Goal: Task Accomplishment & Management: Contribute content

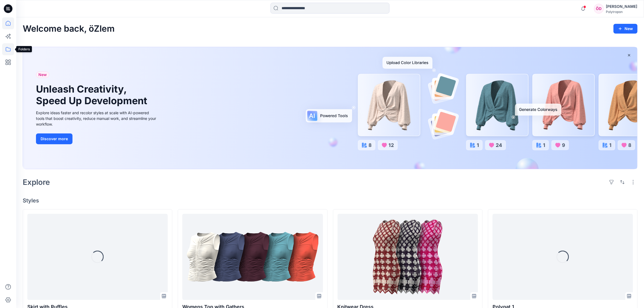
click at [6, 48] on icon at bounding box center [8, 49] width 12 height 12
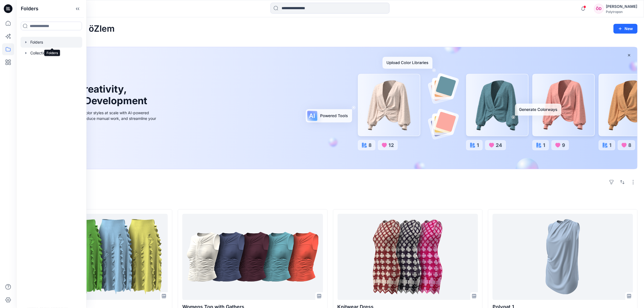
click at [43, 41] on div at bounding box center [52, 42] width 62 height 11
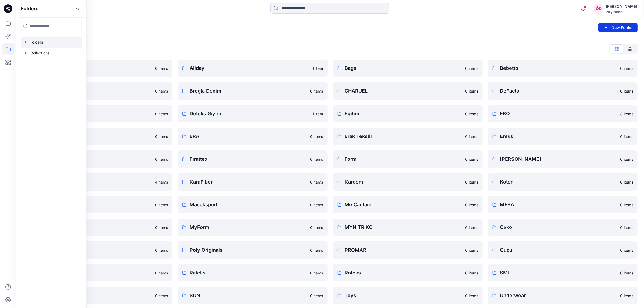
click at [611, 27] on button "New Folder" at bounding box center [618, 28] width 39 height 10
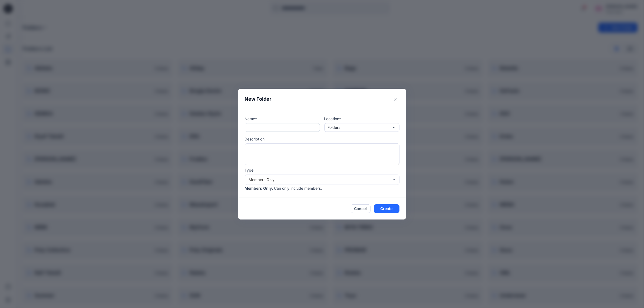
click at [312, 126] on input "text" at bounding box center [282, 127] width 75 height 9
type input "**********"
click at [293, 179] on div "Members Only" at bounding box center [319, 180] width 140 height 6
click at [294, 200] on div "Members and Externals" at bounding box center [322, 200] width 153 height 9
click at [392, 209] on button "Create" at bounding box center [387, 208] width 26 height 9
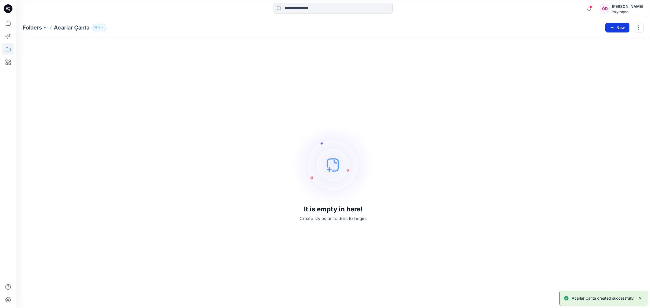
click at [617, 29] on button "New" at bounding box center [617, 28] width 24 height 10
click at [611, 41] on button "New Style" at bounding box center [604, 41] width 47 height 11
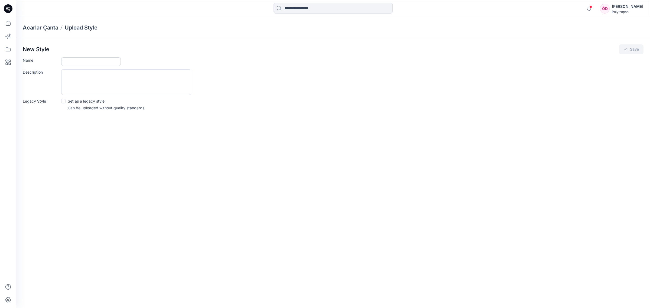
click at [78, 59] on input "Name" at bounding box center [91, 61] width 60 height 9
type input "*********"
click at [639, 47] on button "Save" at bounding box center [630, 49] width 25 height 10
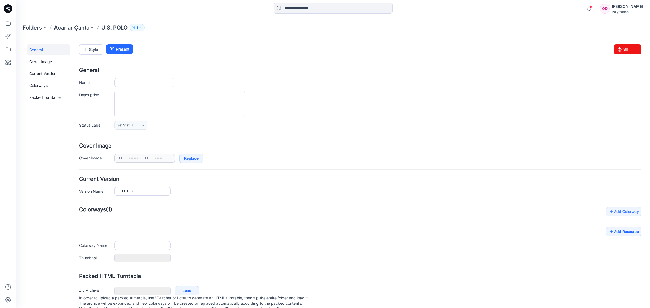
type input "*********"
type input "**********"
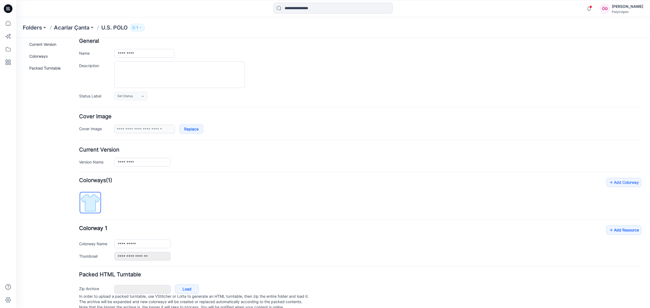
scroll to position [45, 0]
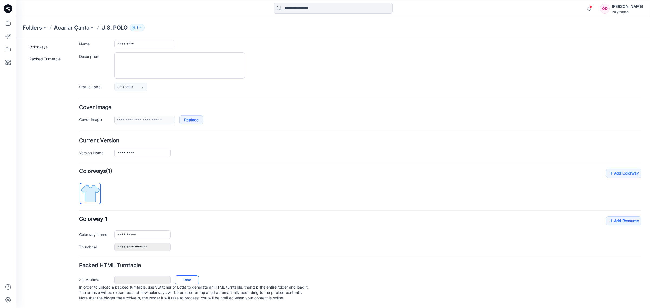
click at [180, 275] on link "Load" at bounding box center [187, 279] width 24 height 9
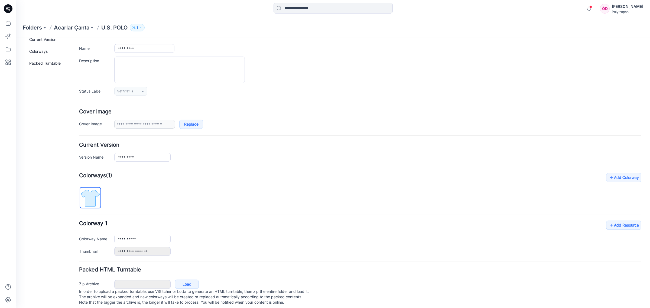
scroll to position [0, 0]
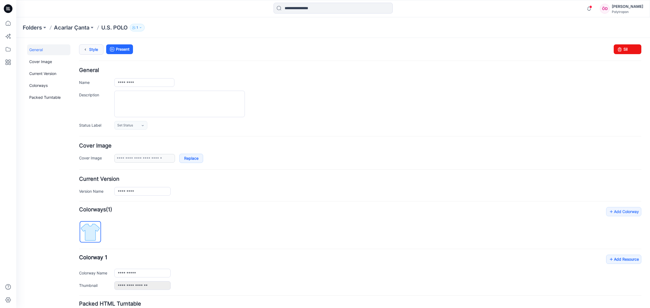
click at [86, 49] on icon at bounding box center [85, 50] width 8 height 10
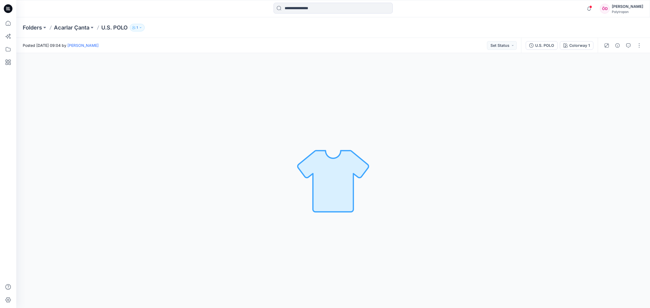
click at [137, 22] on div "Folders Acarlar Çanta U.S. POLO 1" at bounding box center [332, 27] width 633 height 21
click at [140, 26] on button "1" at bounding box center [137, 28] width 15 height 8
click at [203, 42] on icon "Manage Users" at bounding box center [203, 42] width 2 height 4
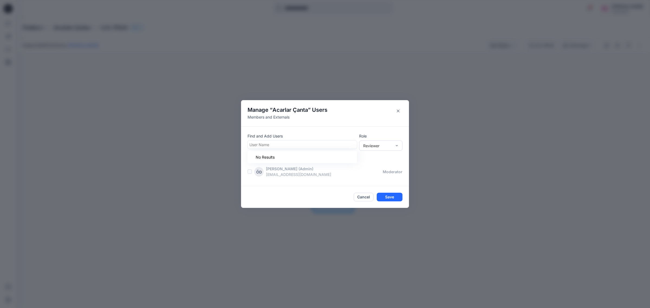
click at [290, 145] on div at bounding box center [302, 144] width 106 height 7
type input "*"
click at [277, 182] on p "[PERSON_NAME]" at bounding box center [275, 182] width 31 height 7
click at [383, 145] on div "Reviewer" at bounding box center [377, 146] width 29 height 6
click at [386, 174] on div "Moderator" at bounding box center [380, 174] width 41 height 9
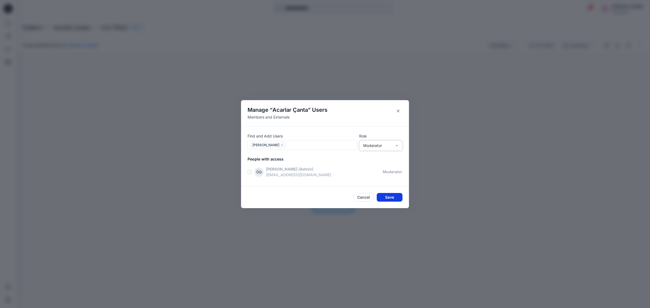
click at [388, 197] on button "Save" at bounding box center [389, 197] width 26 height 9
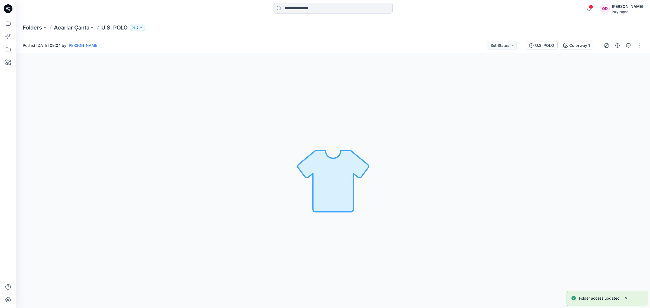
click at [141, 28] on icon "button" at bounding box center [140, 27] width 3 height 3
click at [202, 45] on icon "Manage Users" at bounding box center [203, 42] width 4 height 4
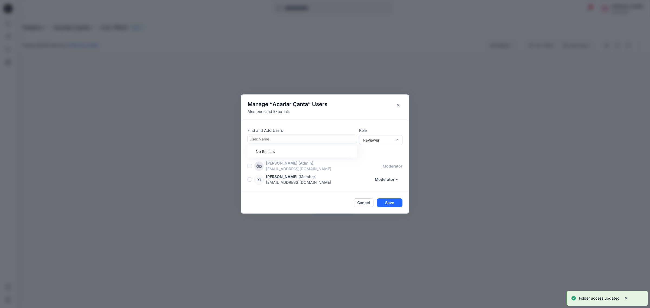
click at [267, 139] on div at bounding box center [302, 139] width 106 height 7
type input "****"
click at [278, 151] on p "Serdar önal" at bounding box center [275, 152] width 31 height 7
click at [382, 142] on div "Reviewer" at bounding box center [377, 140] width 29 height 6
click at [379, 169] on div "Moderator" at bounding box center [380, 169] width 41 height 9
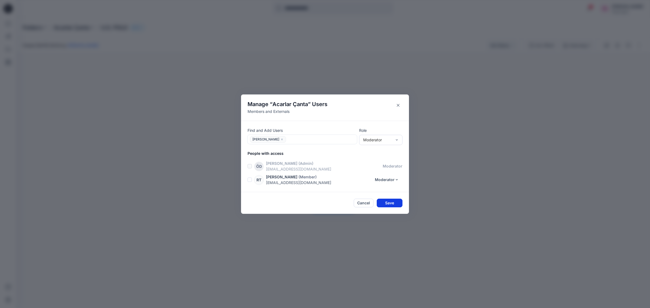
click at [392, 202] on button "Save" at bounding box center [389, 203] width 26 height 9
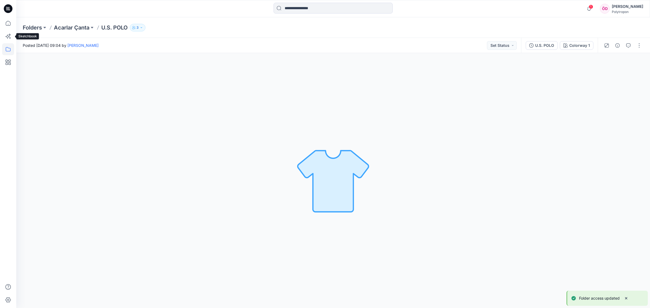
click at [11, 47] on icon at bounding box center [8, 49] width 12 height 12
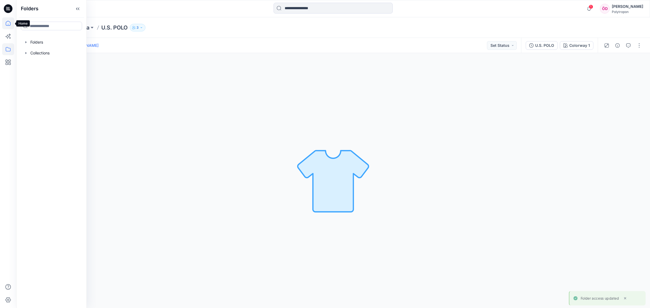
click at [10, 19] on icon at bounding box center [8, 23] width 12 height 12
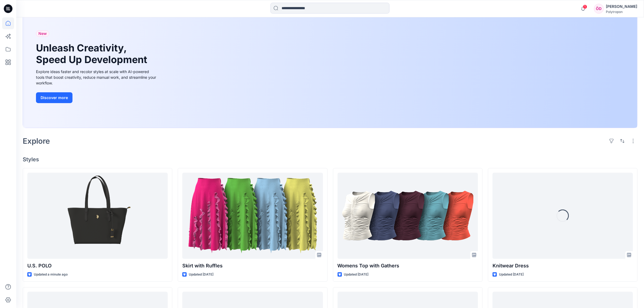
scroll to position [68, 0]
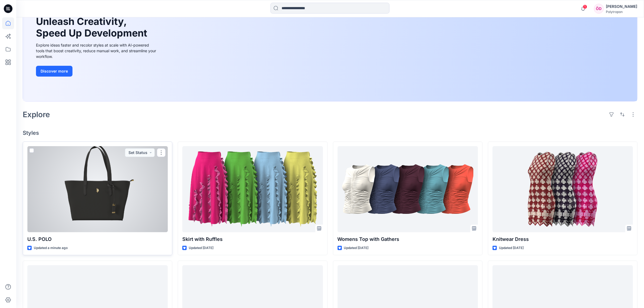
click at [87, 175] on div at bounding box center [97, 189] width 140 height 86
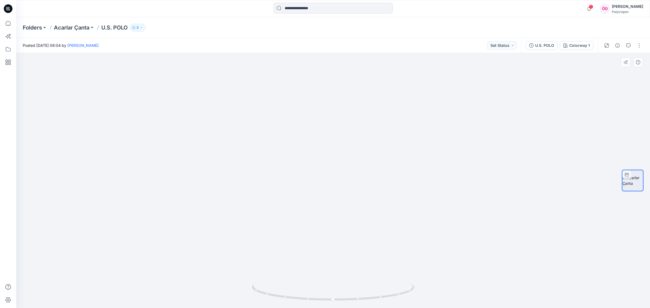
click at [590, 209] on img at bounding box center [333, 71] width 691 height 473
drag, startPoint x: 376, startPoint y: 300, endPoint x: 329, endPoint y: 301, distance: 47.6
click at [329, 301] on icon at bounding box center [334, 292] width 164 height 20
drag, startPoint x: 309, startPoint y: 301, endPoint x: 345, endPoint y: 304, distance: 35.8
click at [345, 304] on div at bounding box center [332, 180] width 633 height 255
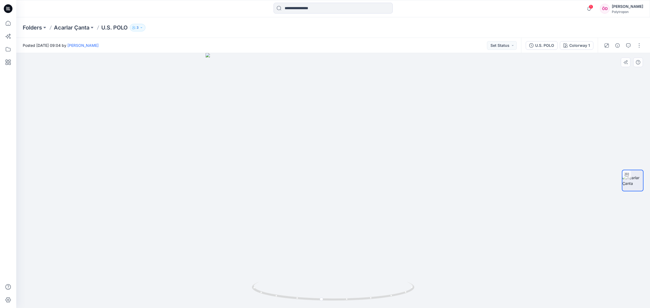
click at [477, 218] on div at bounding box center [332, 180] width 633 height 255
click at [415, 106] on div at bounding box center [332, 180] width 633 height 255
